Goal: Navigation & Orientation: Find specific page/section

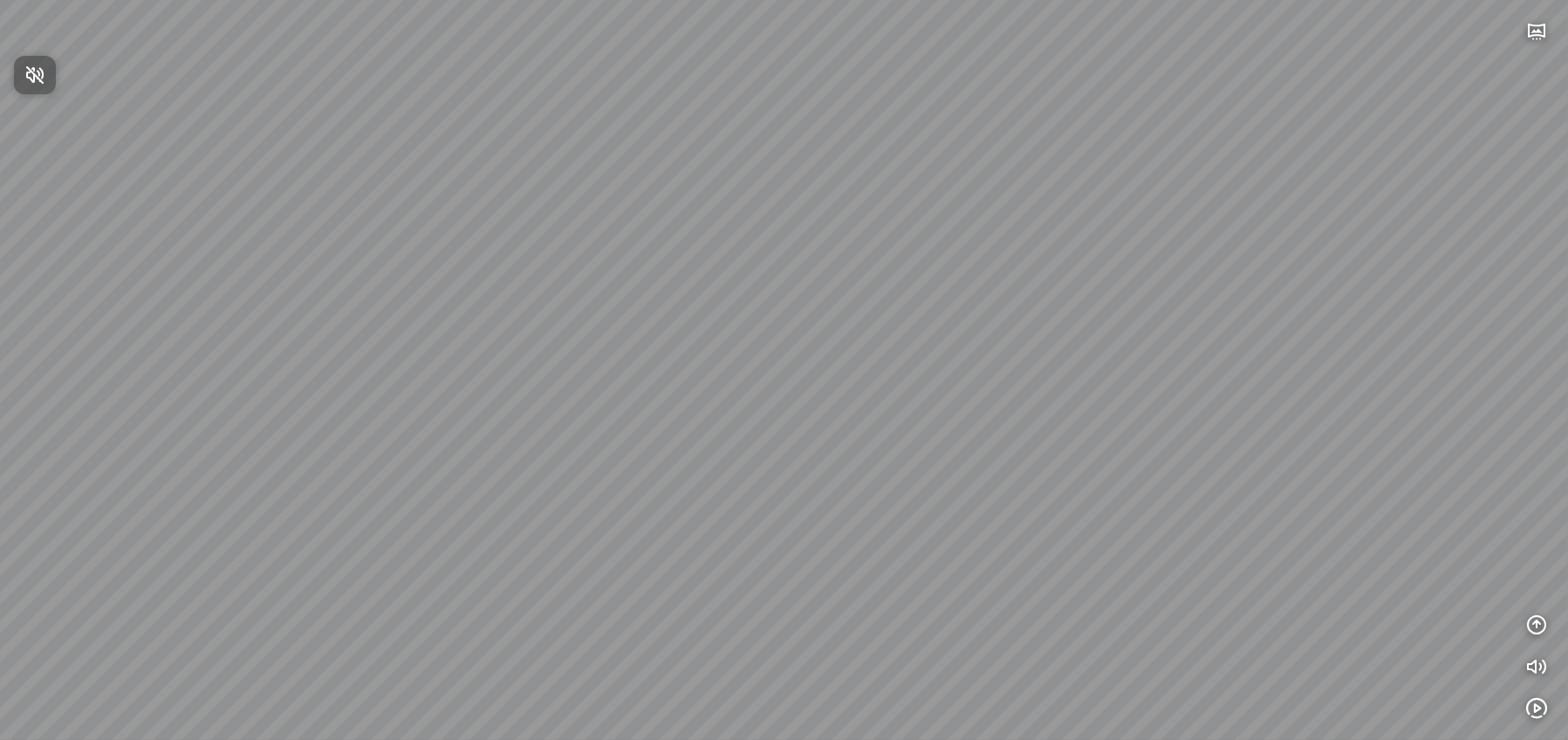
drag, startPoint x: 862, startPoint y: 325, endPoint x: 854, endPoint y: 448, distance: 123.3
click at [854, 448] on div at bounding box center [784, 370] width 1568 height 740
drag, startPoint x: 707, startPoint y: 359, endPoint x: 963, endPoint y: 465, distance: 277.1
click at [960, 436] on div at bounding box center [784, 370] width 1568 height 740
drag, startPoint x: 819, startPoint y: 519, endPoint x: 580, endPoint y: 473, distance: 243.4
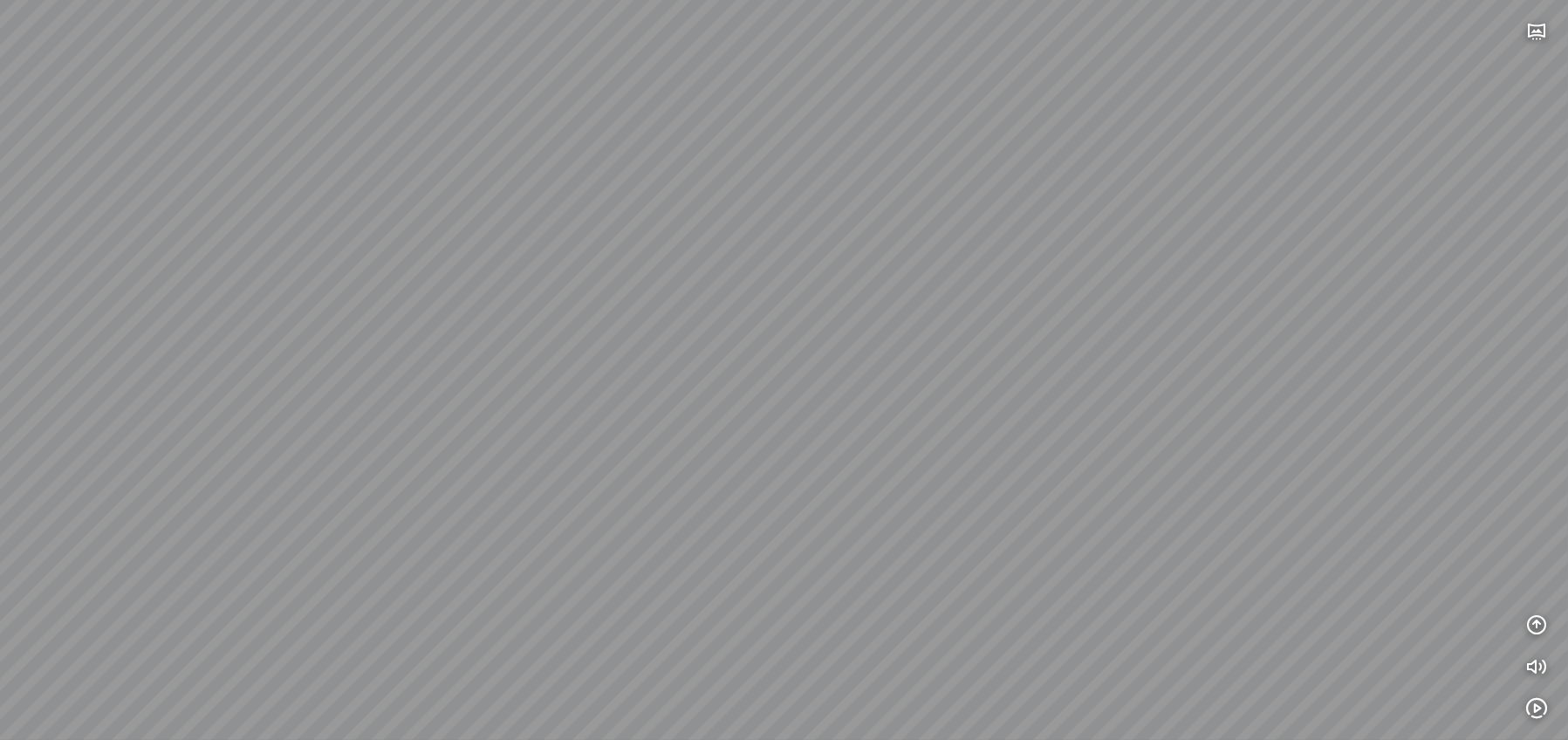
click at [580, 473] on div at bounding box center [784, 370] width 1568 height 740
click at [810, 584] on div at bounding box center [784, 370] width 1568 height 740
drag, startPoint x: 856, startPoint y: 288, endPoint x: 1105, endPoint y: 298, distance: 249.2
click at [1075, 311] on div at bounding box center [784, 370] width 1568 height 740
click at [1547, 27] on button "button" at bounding box center [1536, 31] width 35 height 35
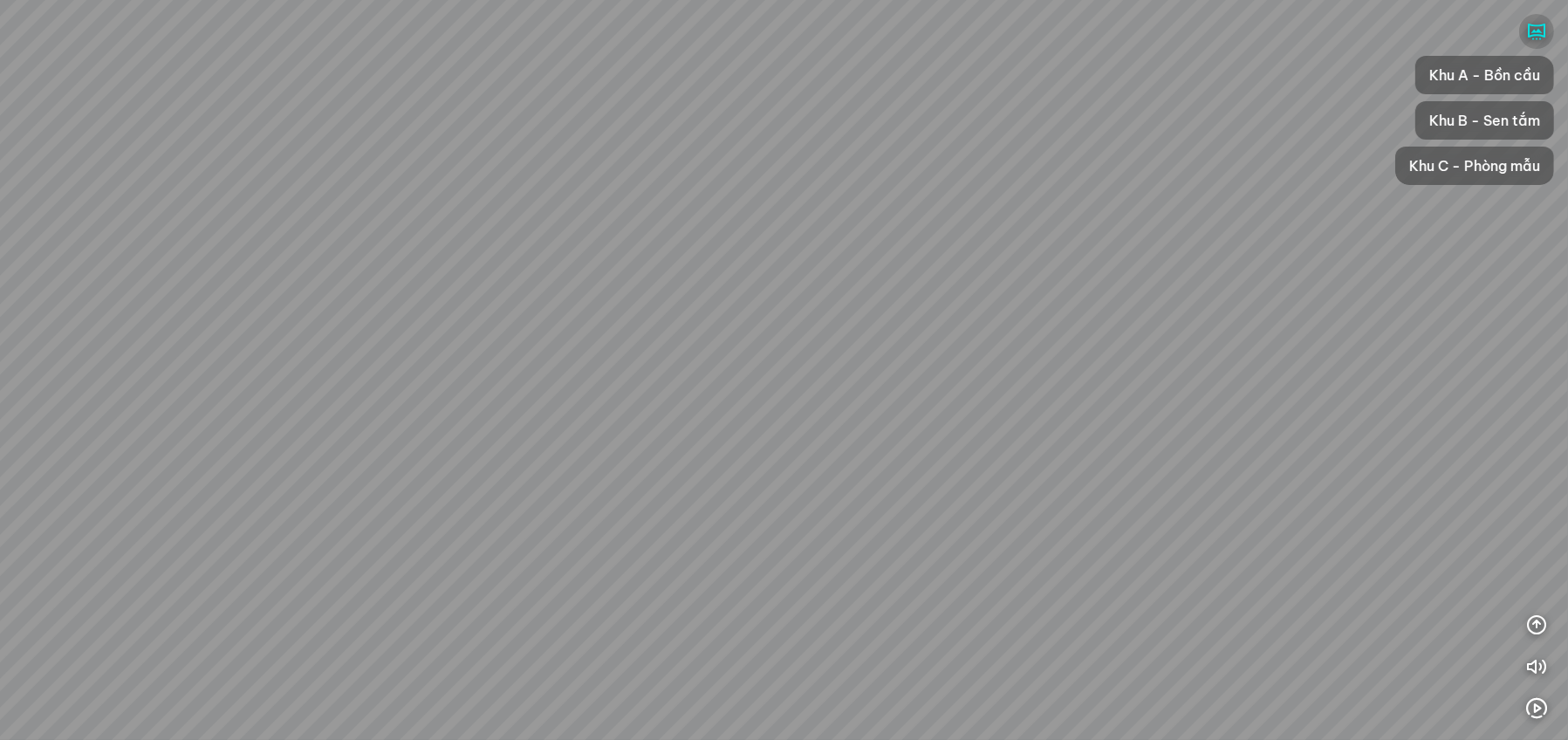
click at [1542, 29] on icon "button" at bounding box center [1536, 31] width 21 height 21
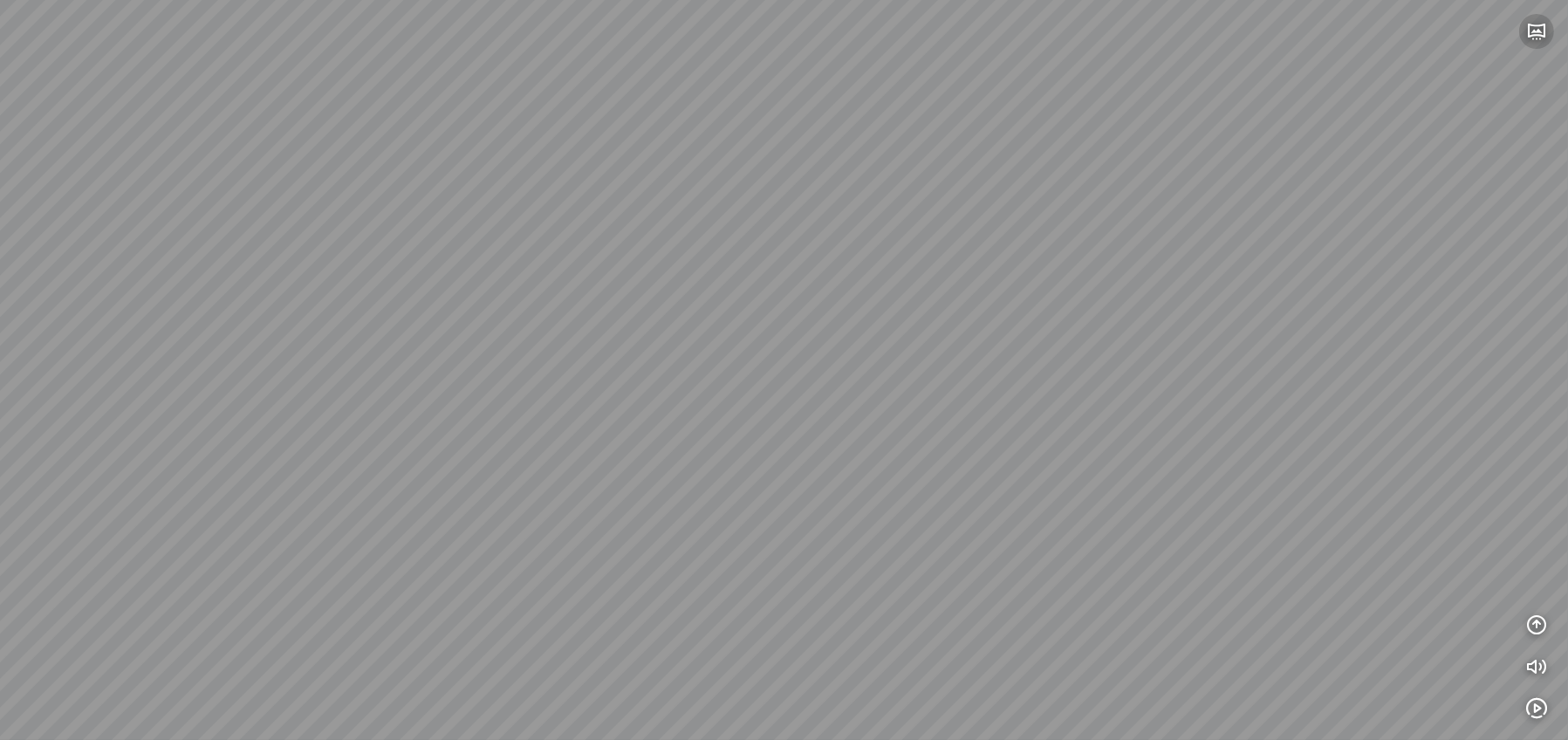
click at [1542, 29] on icon "button" at bounding box center [1536, 31] width 21 height 21
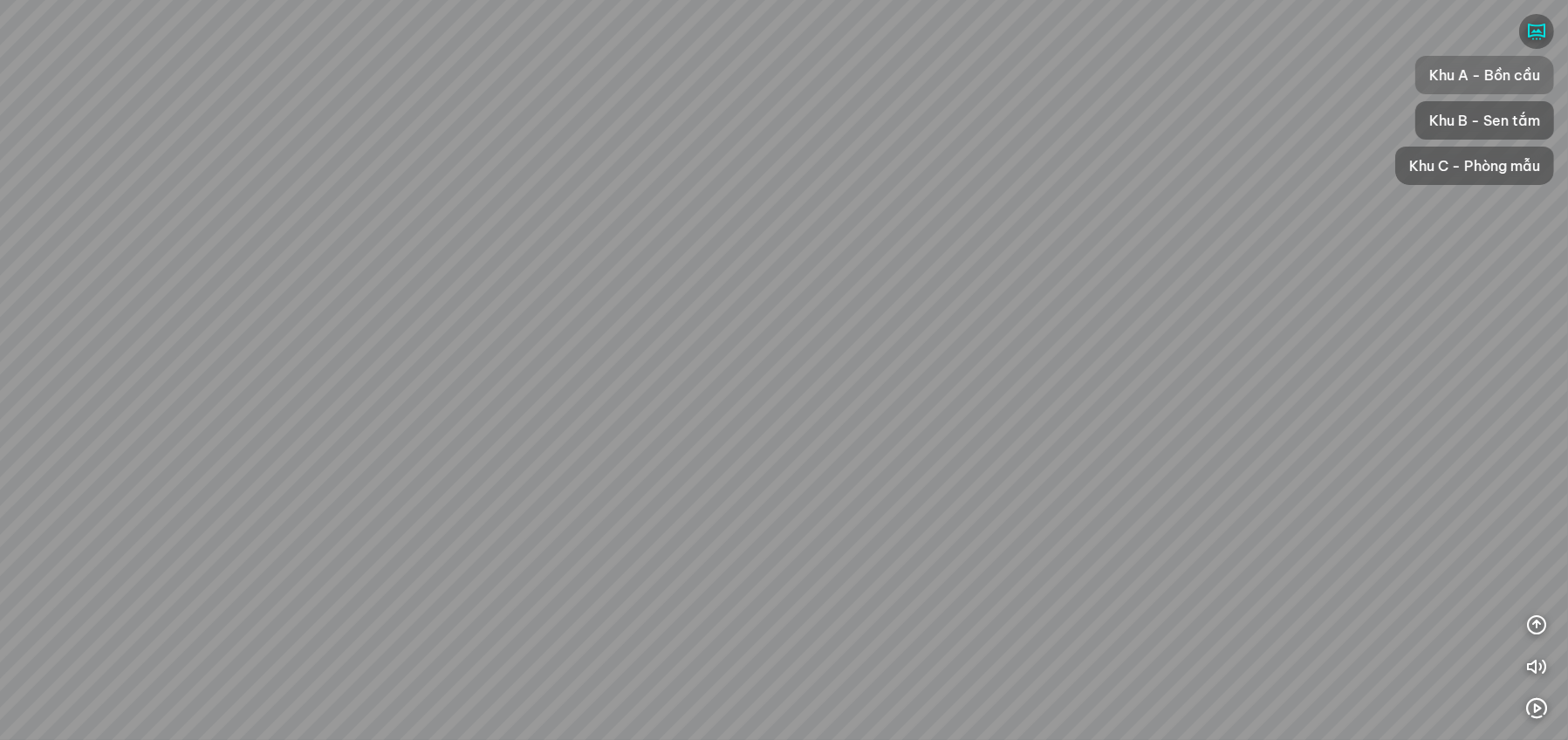
click at [1473, 78] on span "Khu A - Bồn cầu" at bounding box center [1485, 75] width 111 height 21
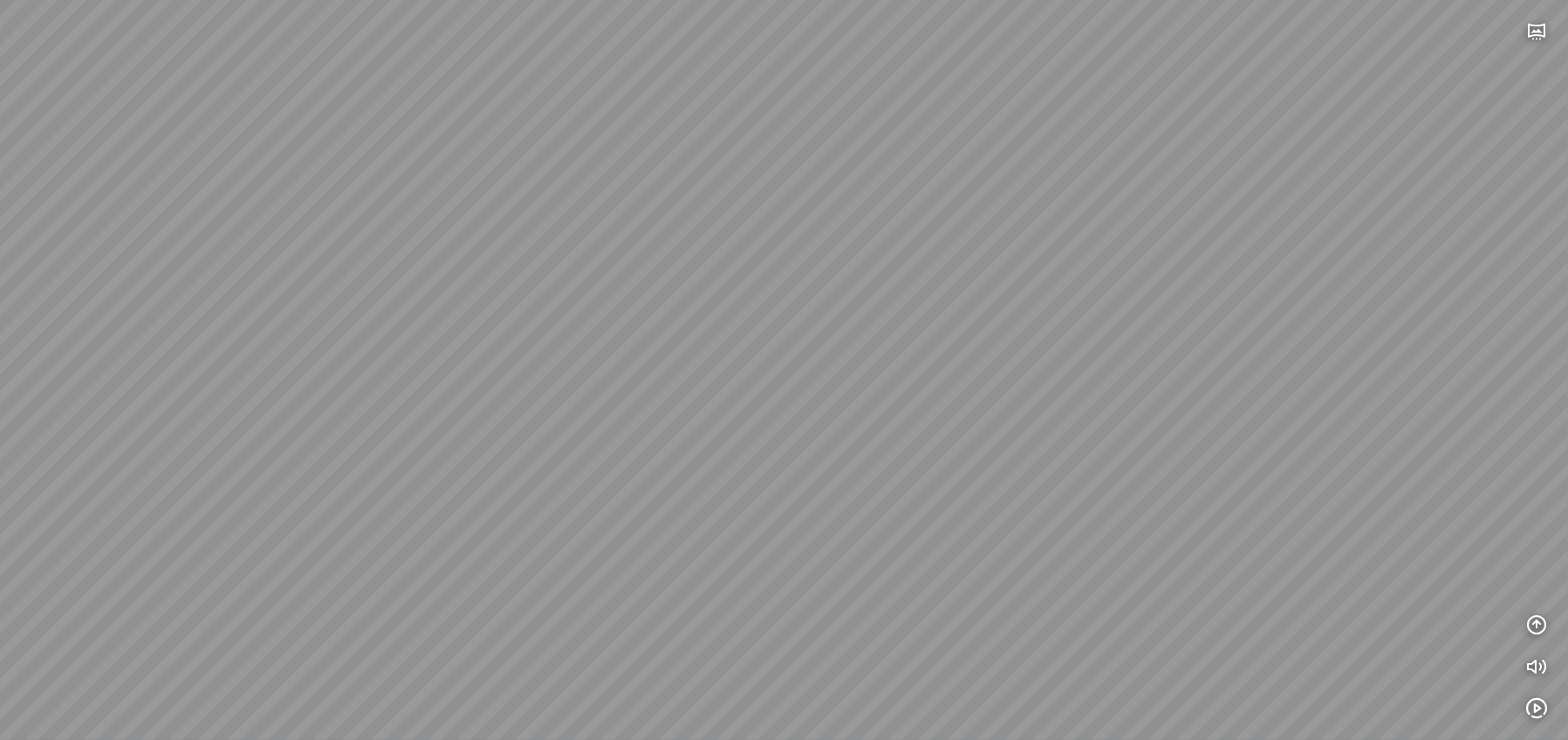
drag, startPoint x: 1031, startPoint y: 333, endPoint x: 546, endPoint y: 360, distance: 485.8
click at [546, 360] on div at bounding box center [784, 370] width 1568 height 740
drag, startPoint x: 887, startPoint y: 337, endPoint x: 965, endPoint y: 355, distance: 80.0
click at [965, 355] on div at bounding box center [784, 370] width 1568 height 740
drag, startPoint x: 733, startPoint y: 324, endPoint x: 850, endPoint y: 340, distance: 118.1
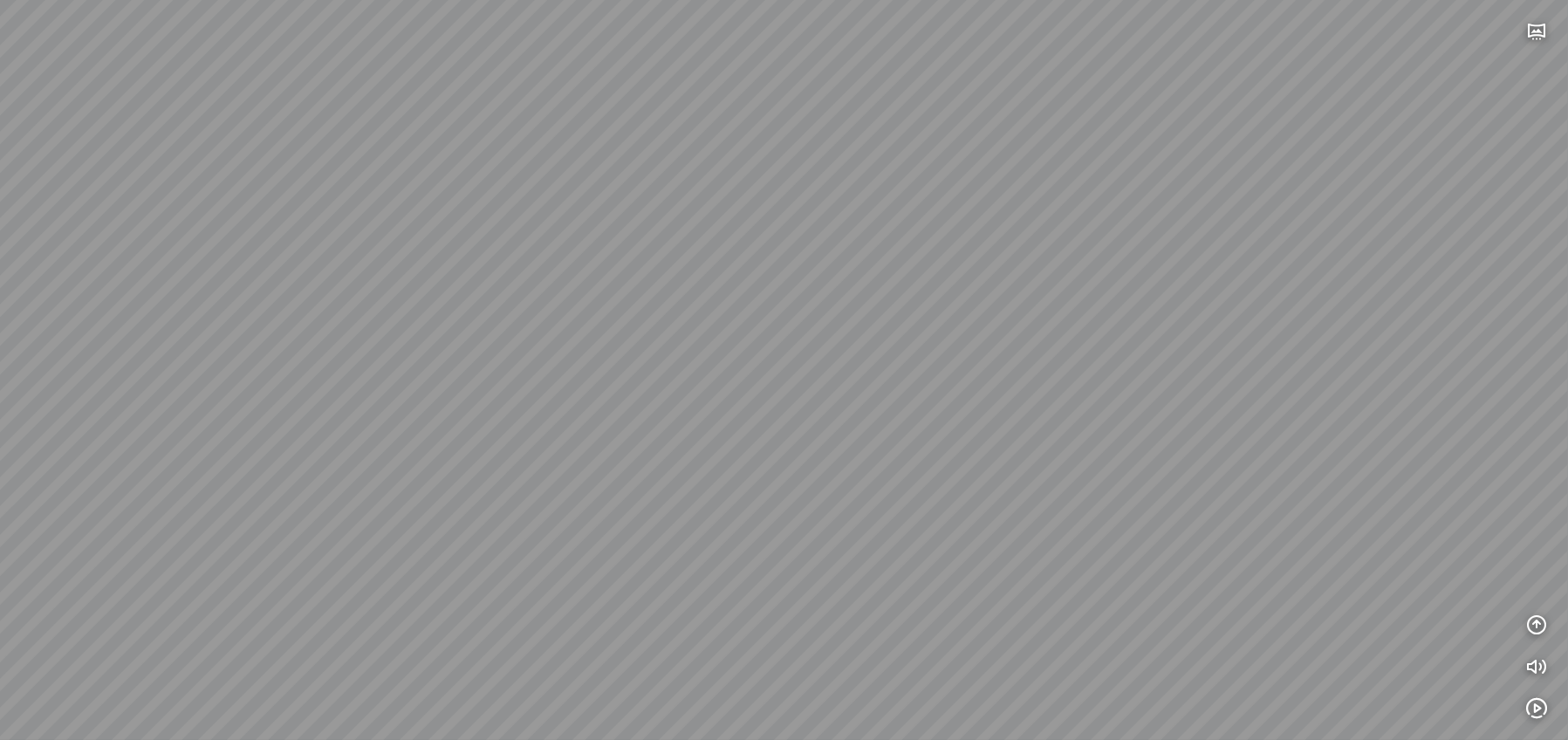
click at [840, 342] on div at bounding box center [784, 370] width 1568 height 740
click at [1526, 36] on icon "button" at bounding box center [1536, 31] width 21 height 21
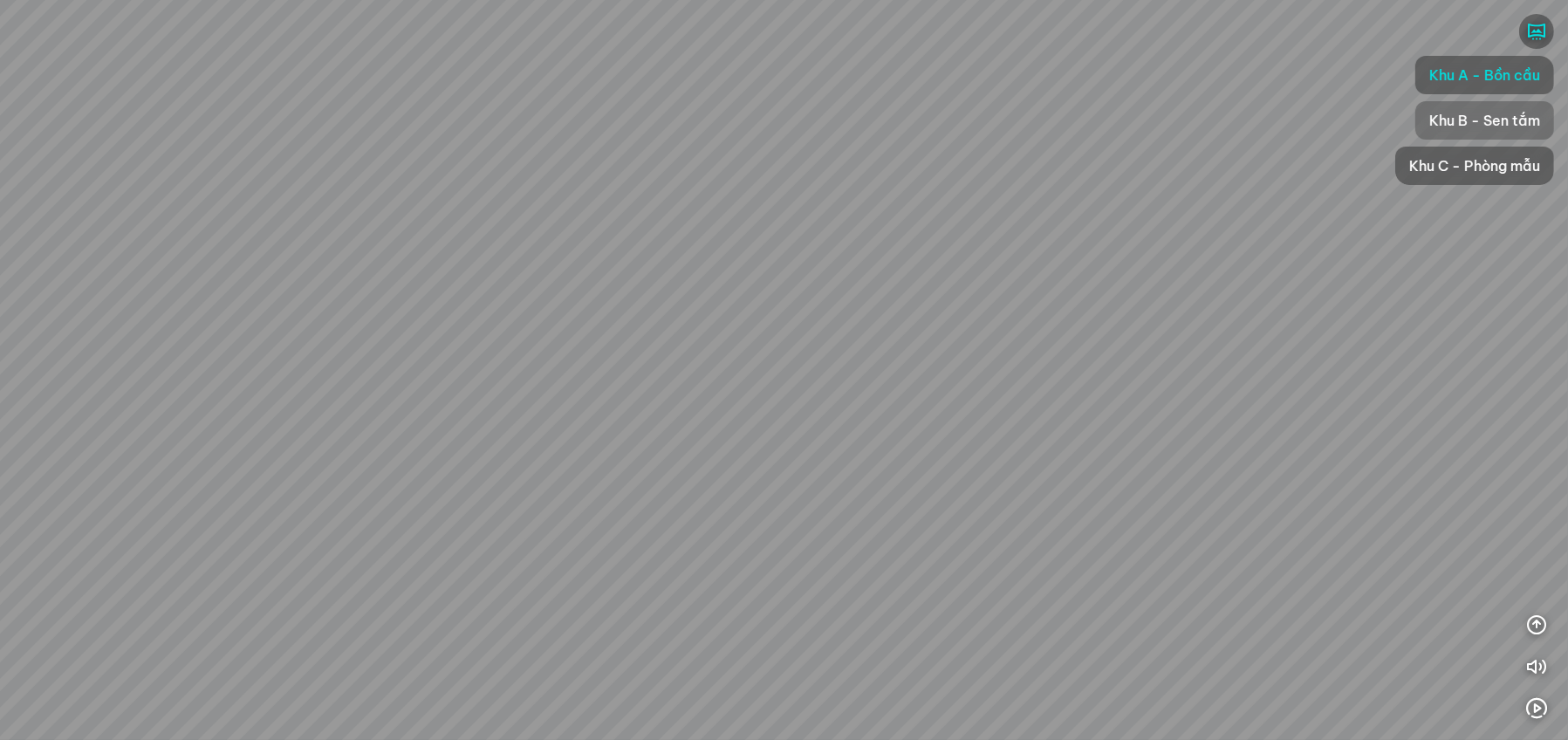
click at [1493, 126] on span "Khu B - Sen tắm" at bounding box center [1485, 120] width 111 height 21
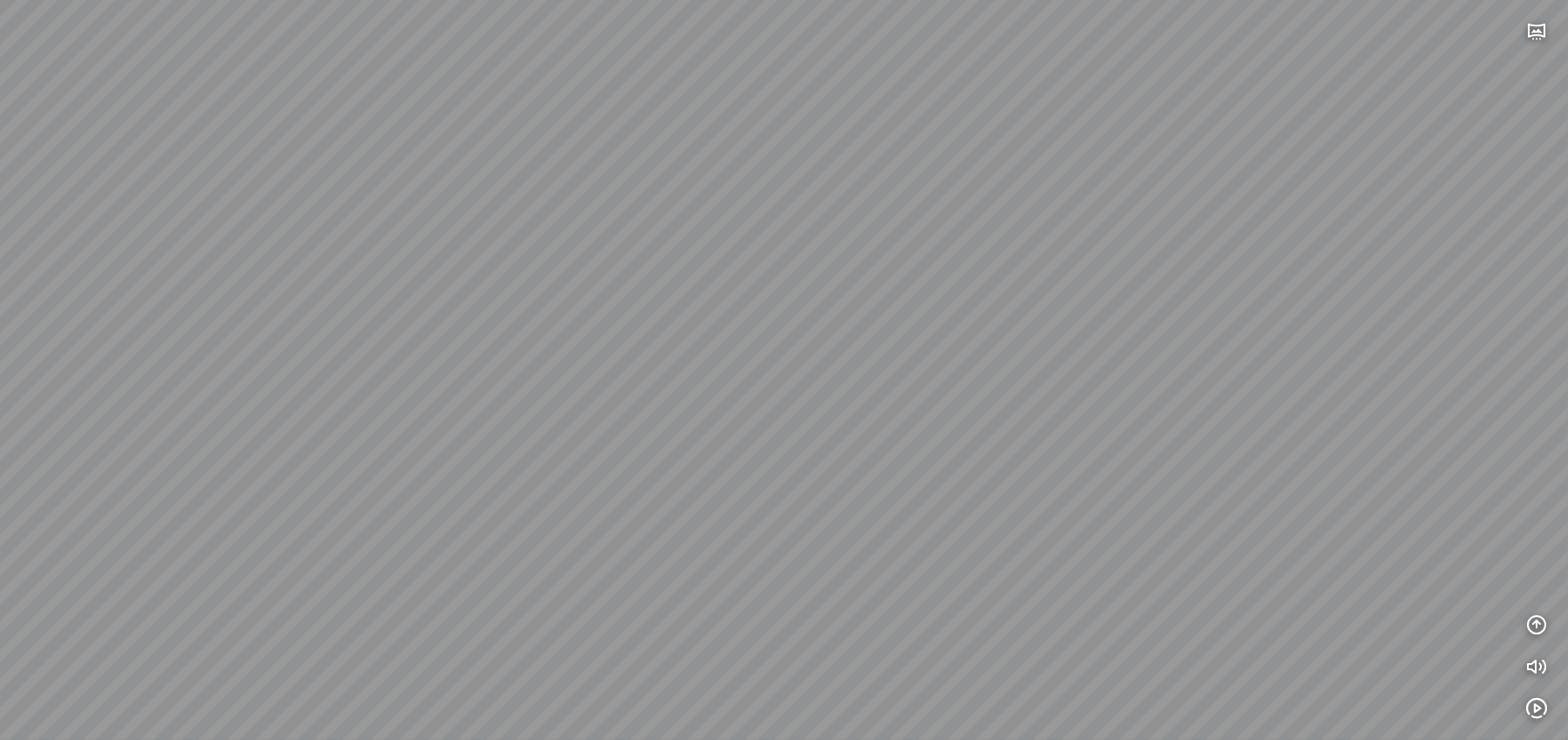
drag, startPoint x: 505, startPoint y: 408, endPoint x: 574, endPoint y: 516, distance: 128.2
click at [574, 516] on div at bounding box center [784, 370] width 1568 height 740
click at [1547, 35] on button "button" at bounding box center [1536, 31] width 35 height 35
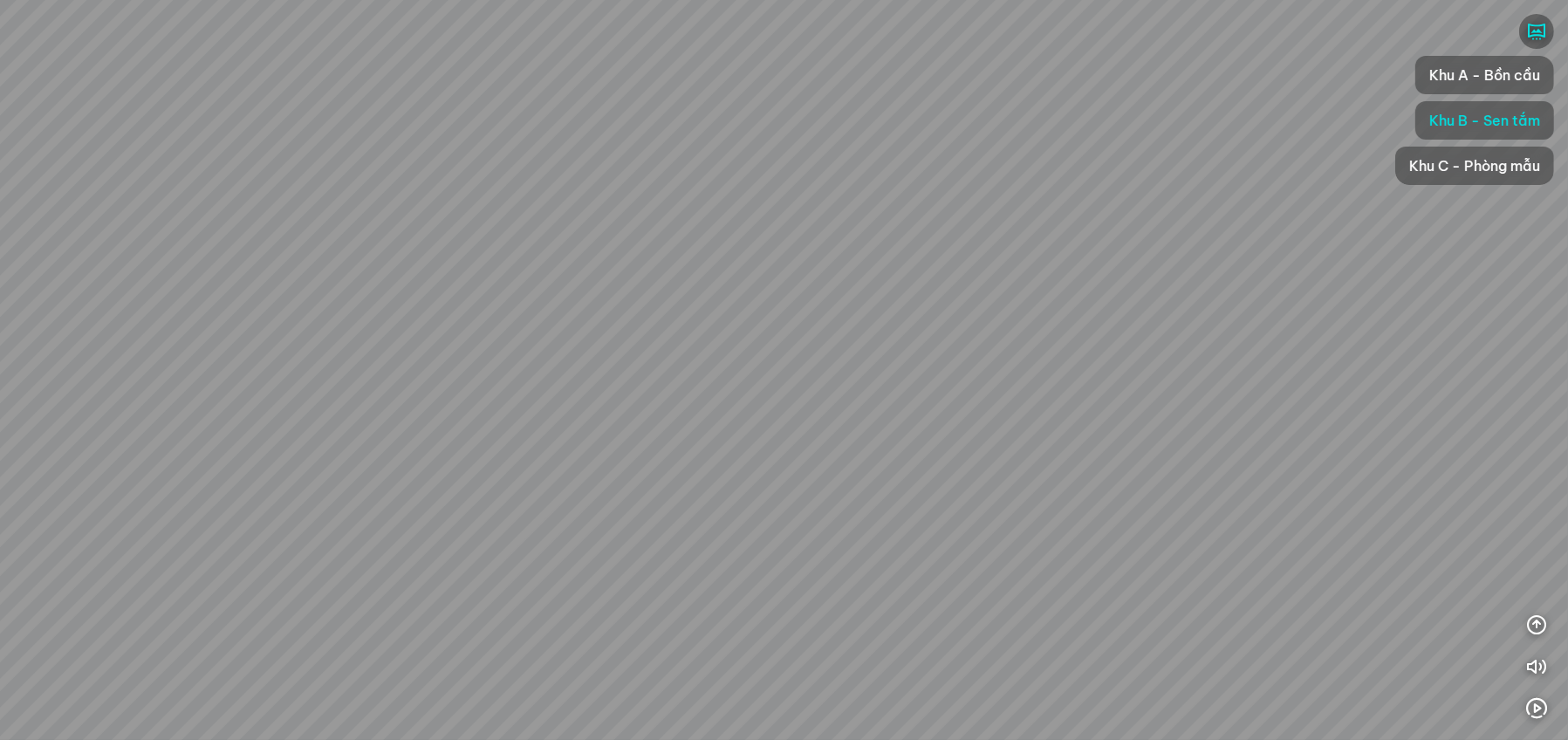
click at [611, 277] on div at bounding box center [784, 370] width 1568 height 740
drag, startPoint x: 330, startPoint y: 323, endPoint x: 574, endPoint y: 654, distance: 411.2
click at [574, 654] on div at bounding box center [784, 370] width 1568 height 740
drag, startPoint x: 565, startPoint y: 548, endPoint x: 842, endPoint y: 687, distance: 309.9
click at [842, 687] on div at bounding box center [784, 370] width 1568 height 740
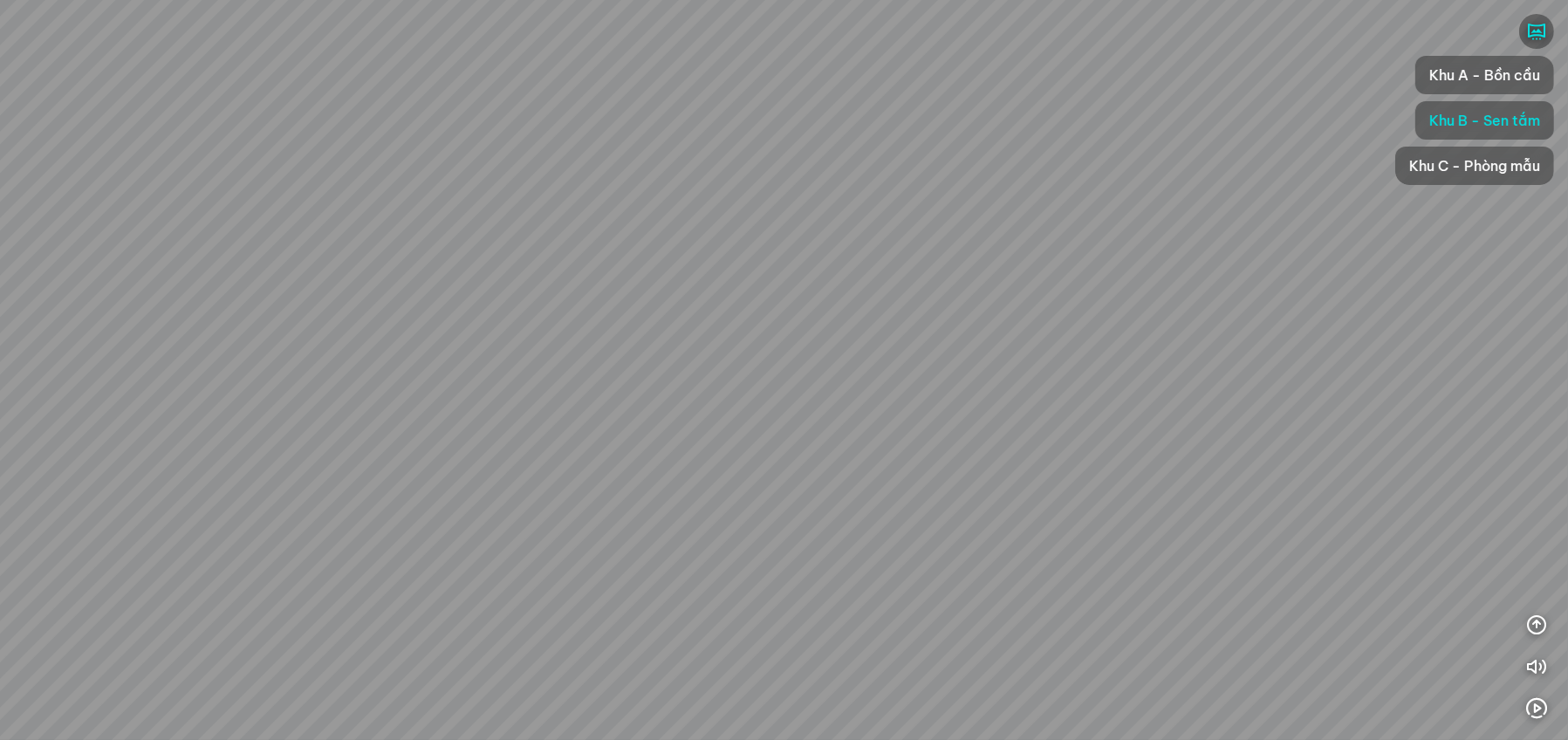
drag, startPoint x: 718, startPoint y: 414, endPoint x: 740, endPoint y: 578, distance: 165.5
click at [740, 578] on div at bounding box center [784, 370] width 1568 height 740
drag, startPoint x: 651, startPoint y: 325, endPoint x: 790, endPoint y: 222, distance: 173.0
click at [790, 222] on div at bounding box center [784, 370] width 1568 height 740
drag, startPoint x: 568, startPoint y: 482, endPoint x: 708, endPoint y: 233, distance: 285.7
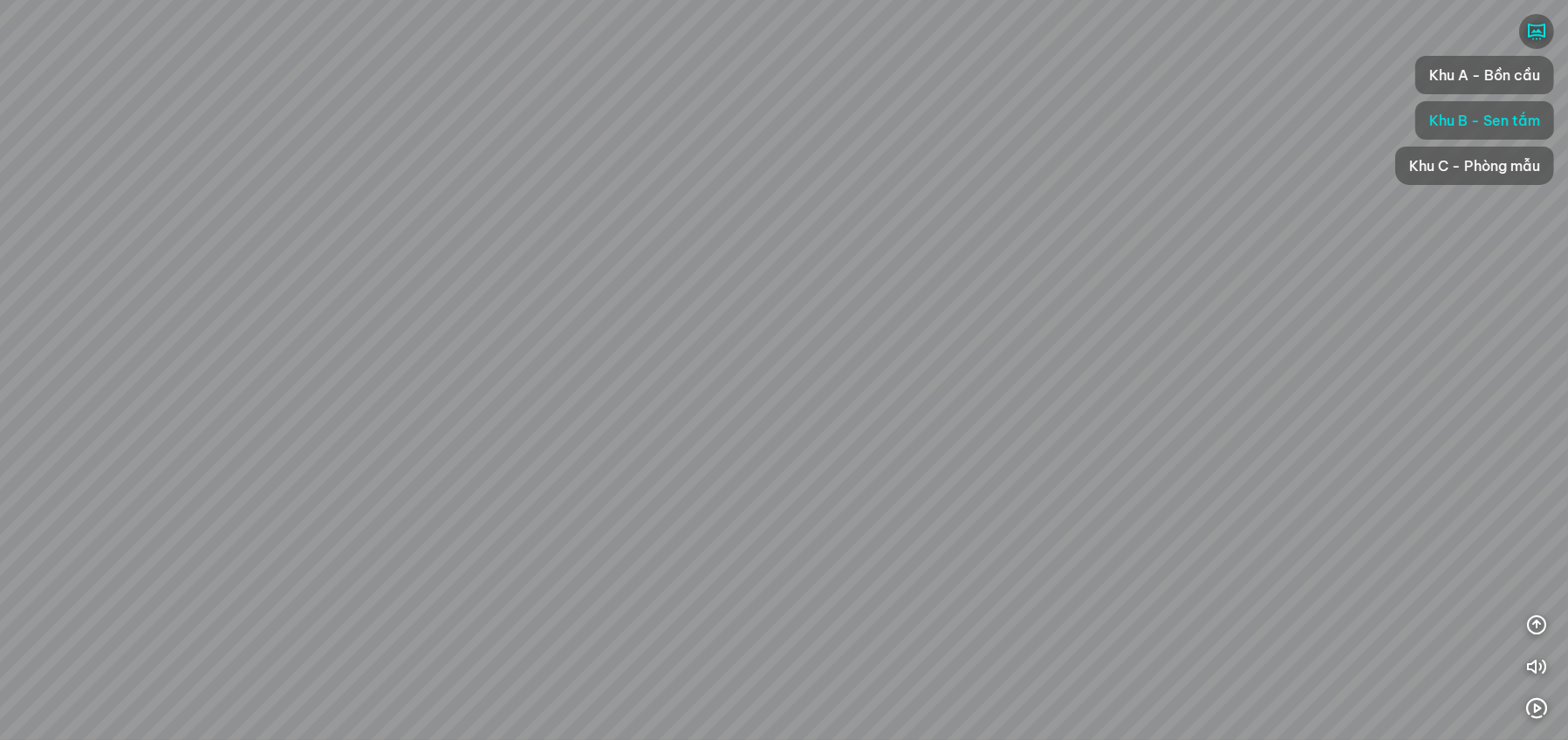
click at [708, 233] on div at bounding box center [784, 370] width 1568 height 740
drag, startPoint x: 608, startPoint y: 450, endPoint x: 640, endPoint y: 307, distance: 146.5
click at [640, 307] on div at bounding box center [784, 370] width 1568 height 740
drag, startPoint x: 726, startPoint y: 288, endPoint x: 945, endPoint y: 296, distance: 219.1
click at [944, 296] on div at bounding box center [784, 370] width 1568 height 740
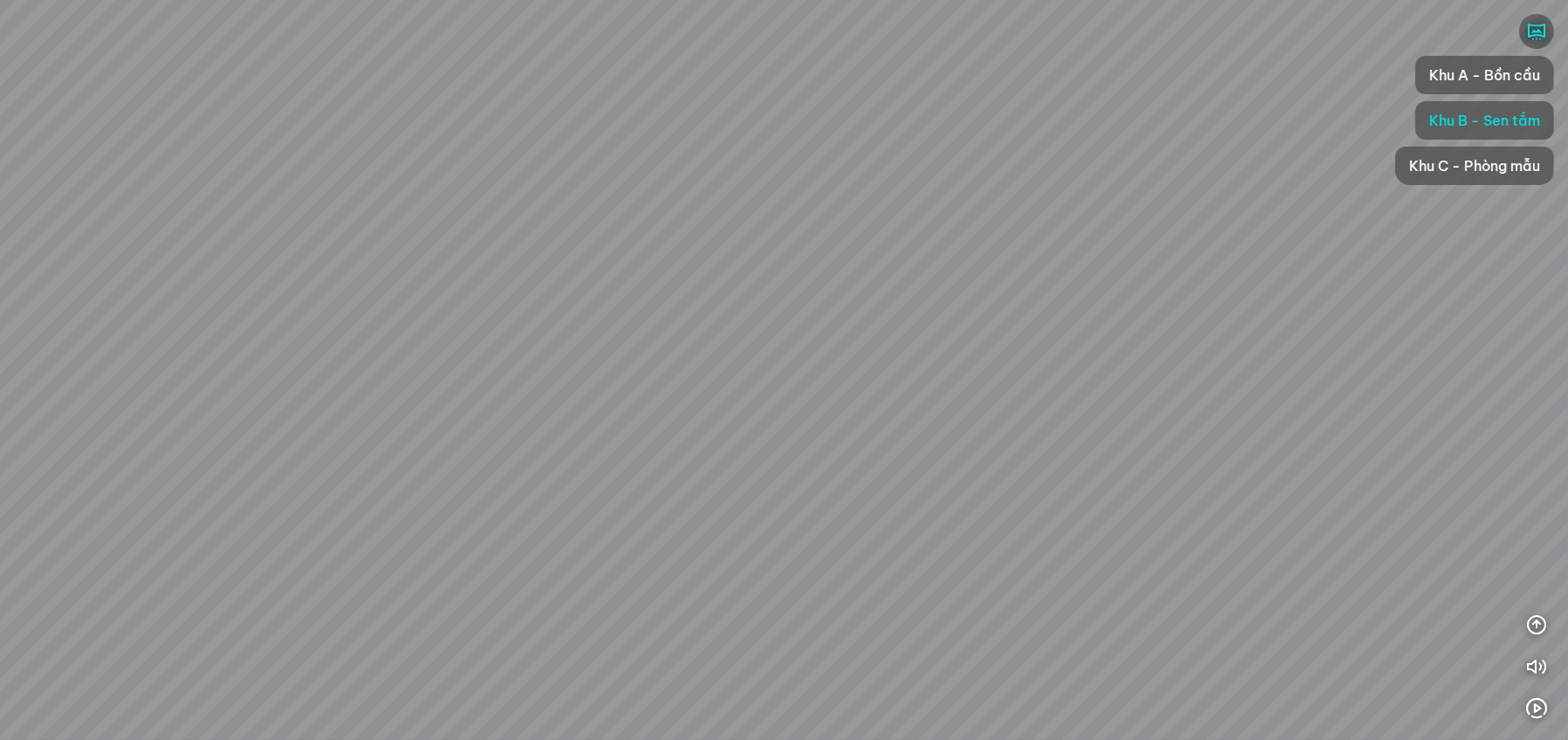
drag, startPoint x: 736, startPoint y: 256, endPoint x: 811, endPoint y: 270, distance: 76.3
click at [811, 270] on div at bounding box center [784, 370] width 1568 height 740
drag, startPoint x: 811, startPoint y: 270, endPoint x: 891, endPoint y: 278, distance: 80.4
click at [891, 278] on div at bounding box center [784, 370] width 1568 height 740
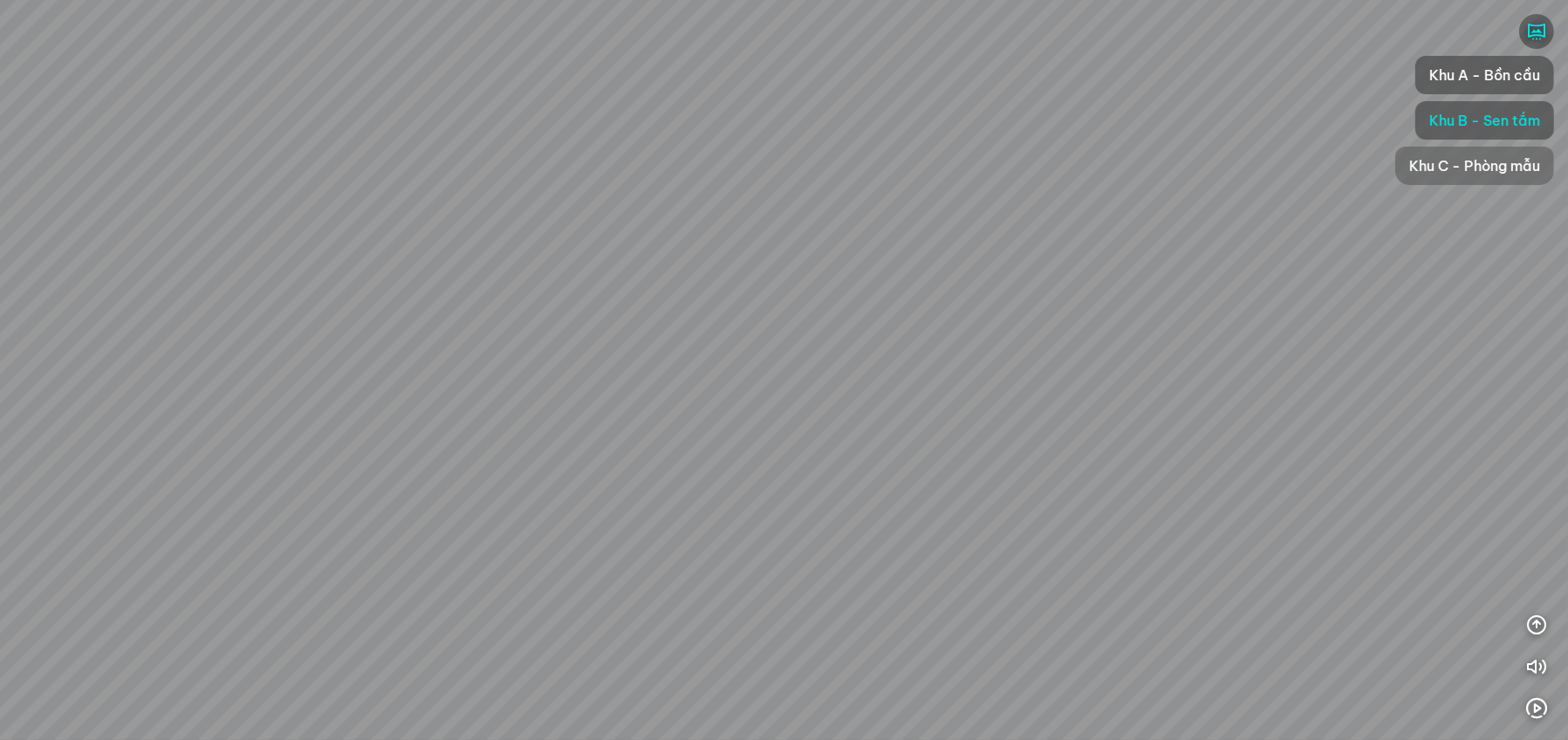
click at [1453, 169] on span "Khu C - Phòng mẫu" at bounding box center [1475, 165] width 131 height 21
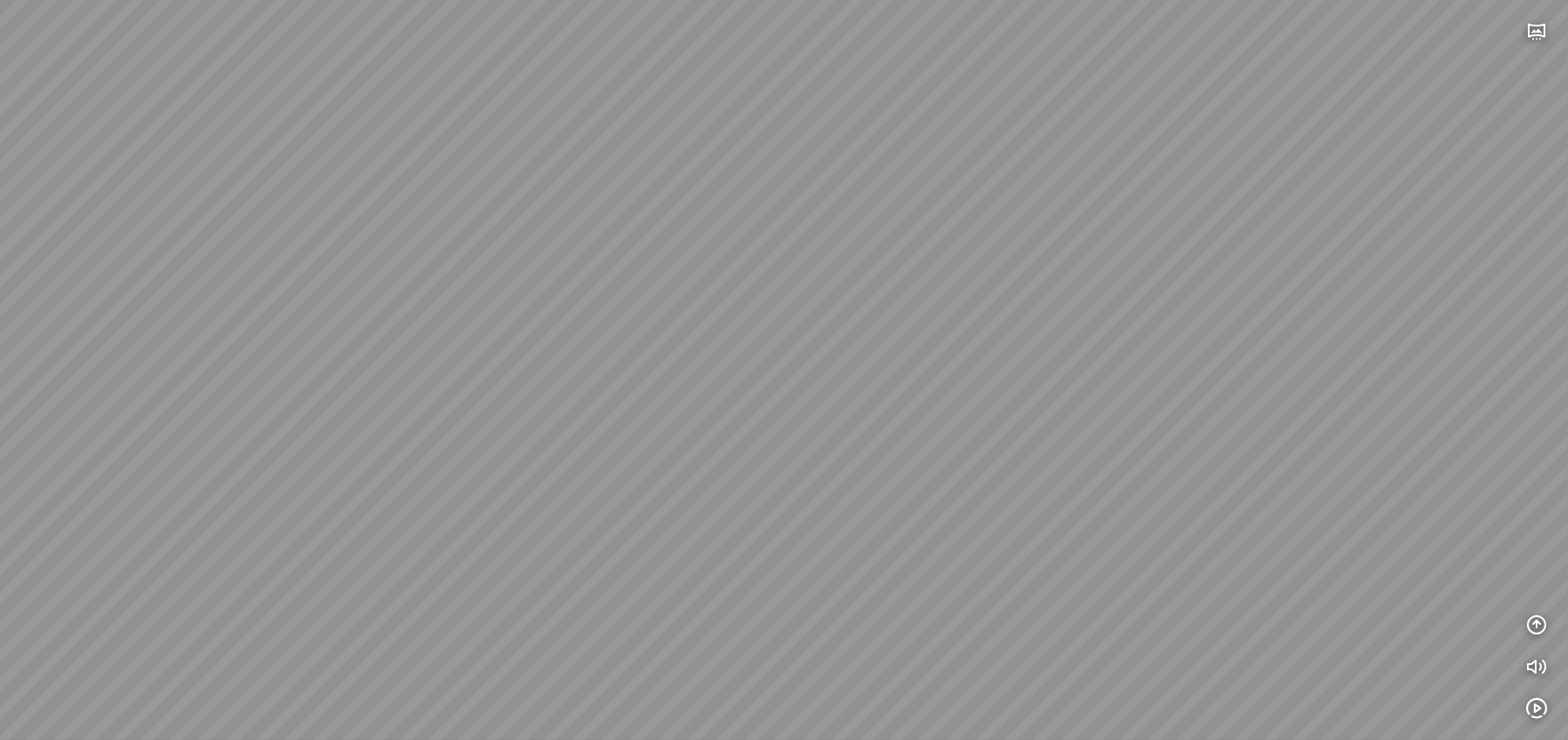
drag, startPoint x: 922, startPoint y: 330, endPoint x: 433, endPoint y: 323, distance: 489.1
click at [437, 327] on div at bounding box center [784, 370] width 1568 height 740
drag, startPoint x: 948, startPoint y: 280, endPoint x: 649, endPoint y: 304, distance: 300.0
click at [649, 304] on div at bounding box center [784, 370] width 1568 height 740
drag, startPoint x: 829, startPoint y: 306, endPoint x: 660, endPoint y: 308, distance: 169.0
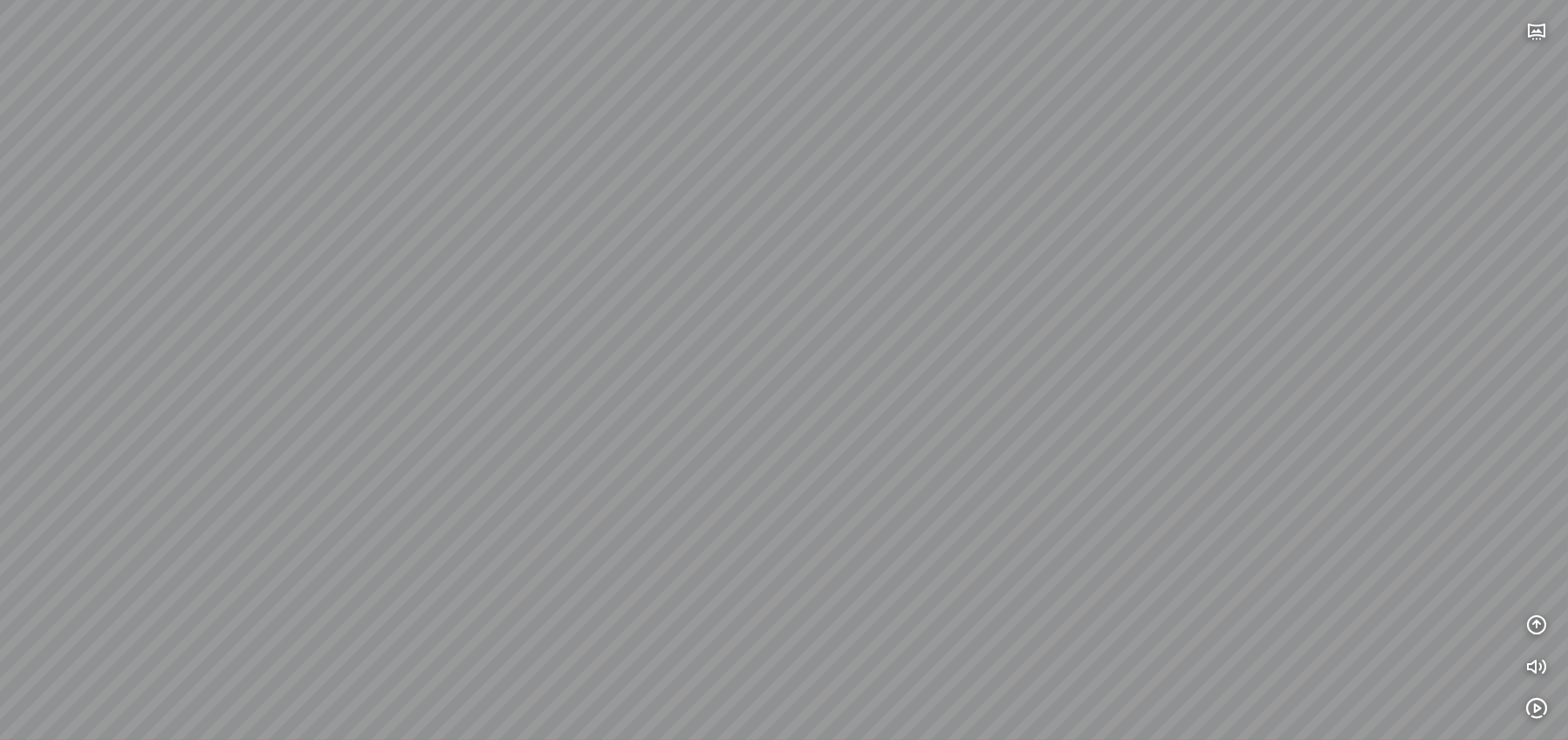
click at [660, 309] on div at bounding box center [784, 370] width 1568 height 740
drag, startPoint x: 731, startPoint y: 320, endPoint x: 593, endPoint y: 327, distance: 138.2
click at [593, 327] on div at bounding box center [784, 370] width 1568 height 740
drag, startPoint x: 893, startPoint y: 307, endPoint x: 748, endPoint y: 288, distance: 146.2
click at [748, 288] on div at bounding box center [784, 370] width 1568 height 740
